Goal: Navigation & Orientation: Find specific page/section

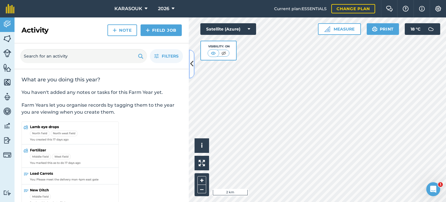
click at [189, 58] on button at bounding box center [192, 63] width 6 height 29
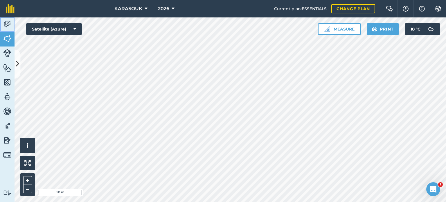
click at [5, 24] on img at bounding box center [7, 24] width 8 height 9
click at [6, 25] on img at bounding box center [7, 24] width 8 height 9
